Goal: Complete application form

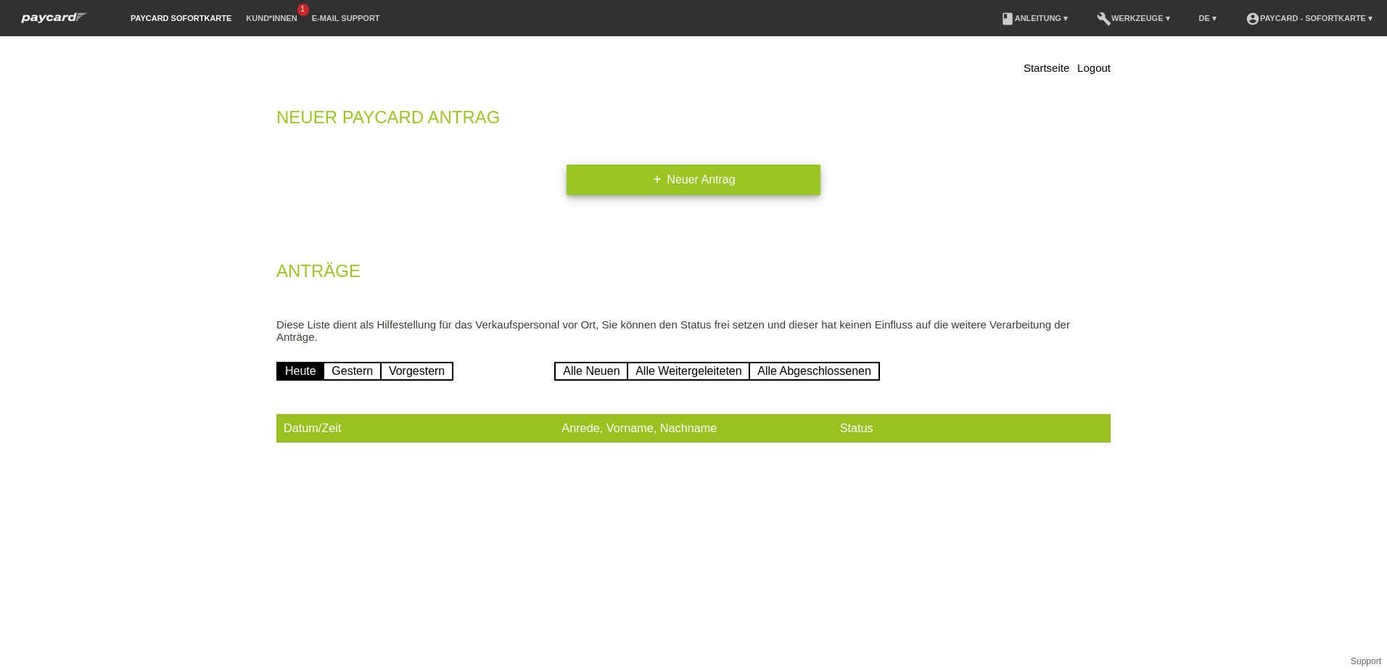
click at [703, 173] on link "add Neuer Antrag" at bounding box center [694, 180] width 254 height 30
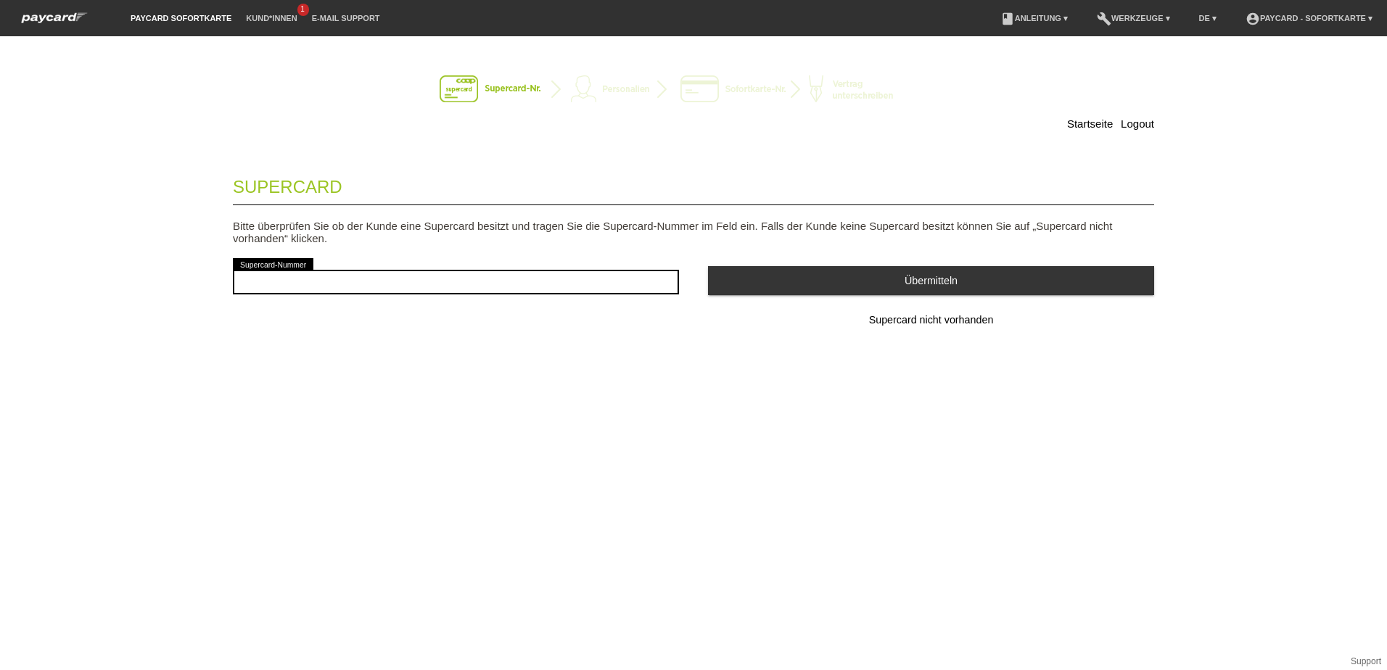
click at [490, 300] on div "error Supercard-Nummer" at bounding box center [456, 282] width 446 height 54
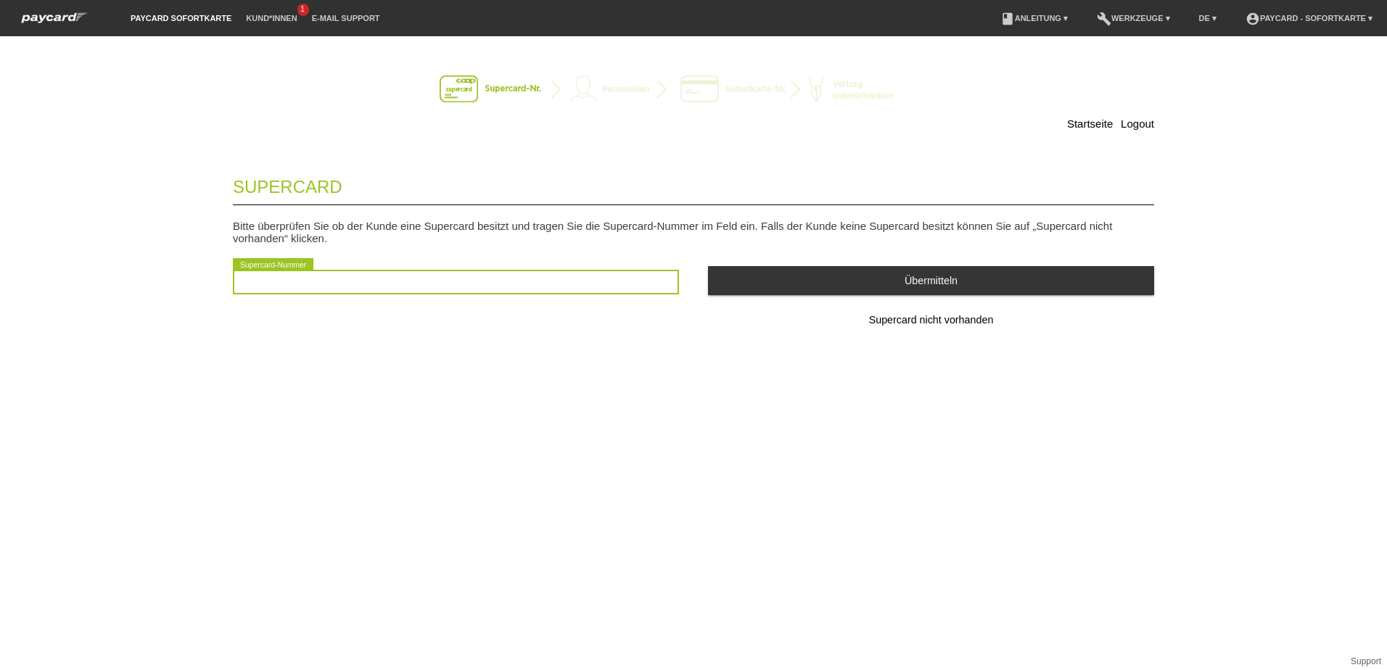
click at [492, 290] on input "text" at bounding box center [456, 282] width 446 height 25
type input "2501044642662"
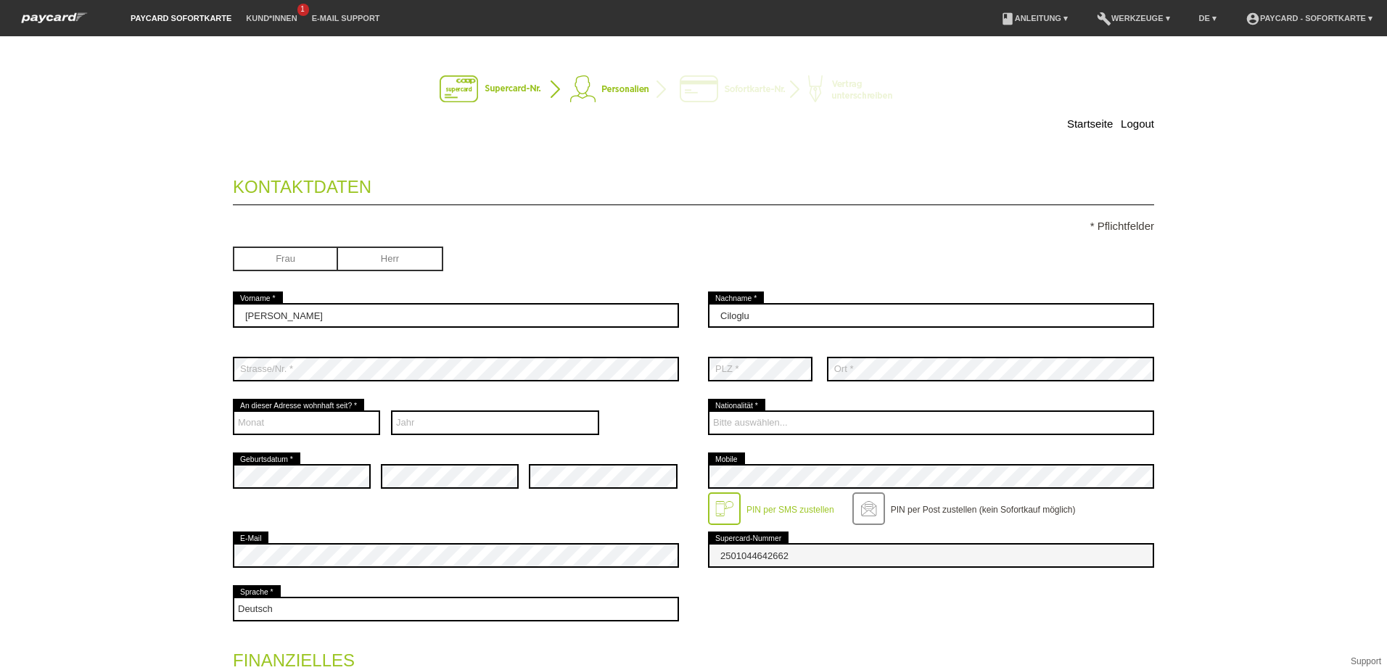
click at [401, 257] on input "radio" at bounding box center [390, 258] width 105 height 22
radio input "true"
click at [268, 420] on select "Monat 01 02 03 04 05 06 07 08 09 10 11 12" at bounding box center [306, 423] width 147 height 25
click at [186, 413] on div "Startseite Logout Kontaktdaten * Pflichtfelder Frau [PERSON_NAME] error 01 C" at bounding box center [694, 538] width 1016 height 975
click at [273, 414] on select "Monat 01 02 03 04 05 06 07 08 09 10 11 12" at bounding box center [306, 423] width 147 height 25
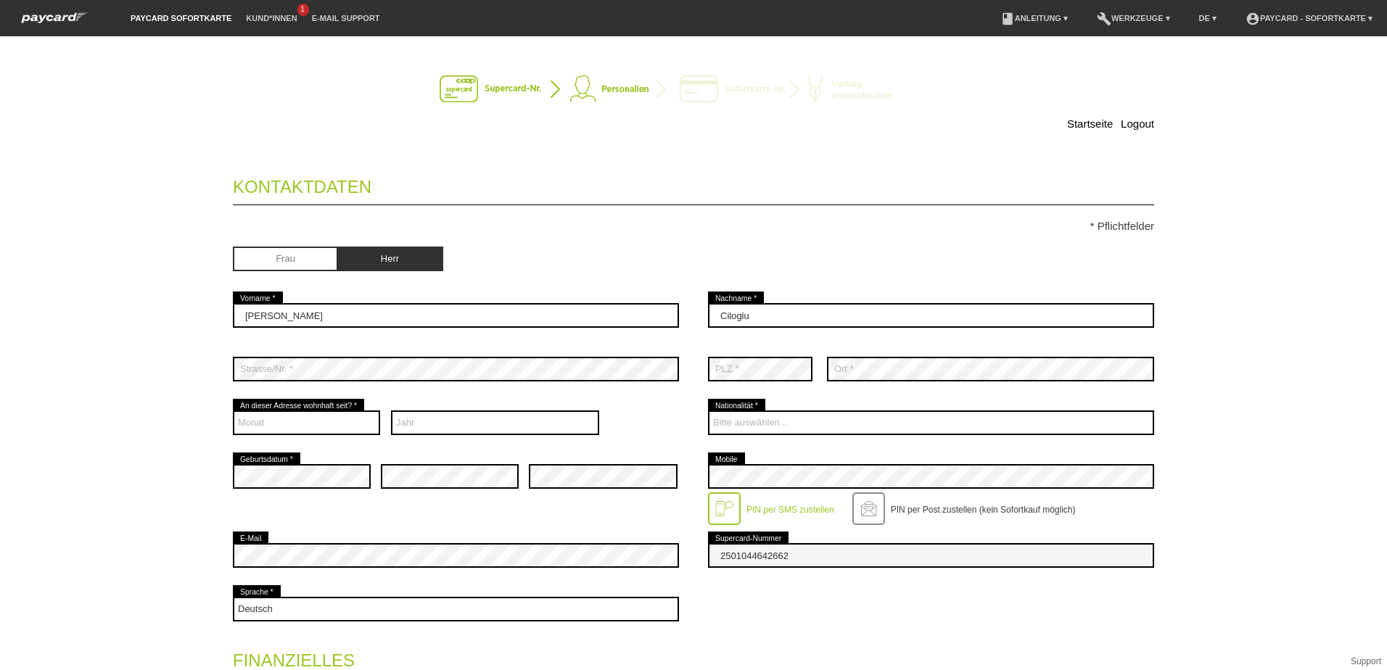
click at [168, 326] on div "Startseite Logout Kontaktdaten * Pflichtfelder Frau Herr 01" at bounding box center [693, 353] width 1387 height 634
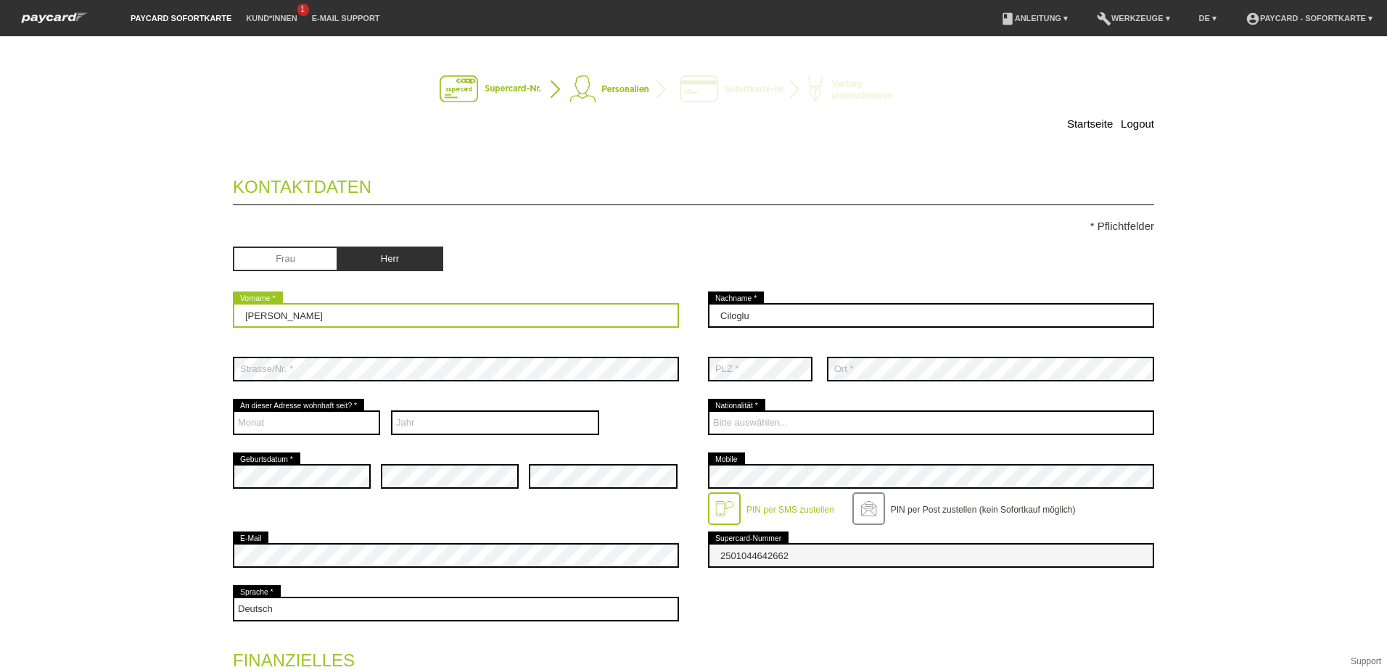
drag, startPoint x: 327, startPoint y: 313, endPoint x: 189, endPoint y: 312, distance: 137.9
click at [189, 312] on div "Startseite Logout Kontaktdaten * Pflichtfelder Frau [PERSON_NAME] error 01 C" at bounding box center [694, 538] width 1016 height 975
